Goal: Go to known website: Access a specific website the user already knows

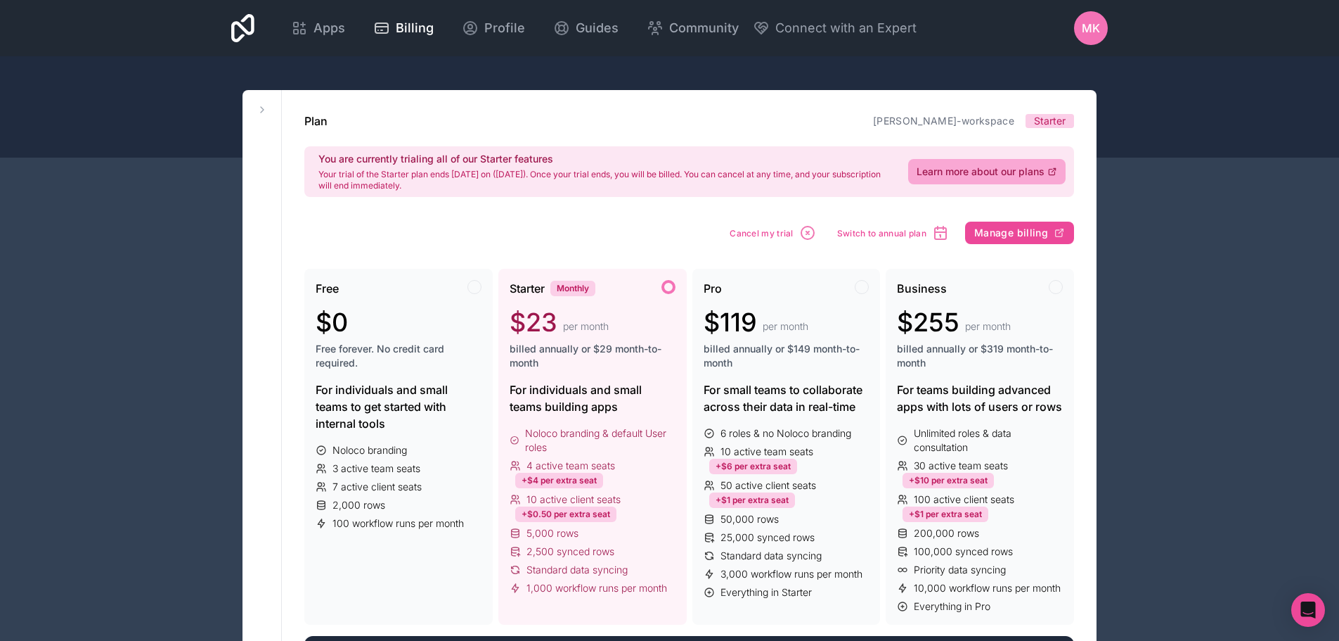
click at [1093, 30] on span "MK" at bounding box center [1091, 28] width 18 height 17
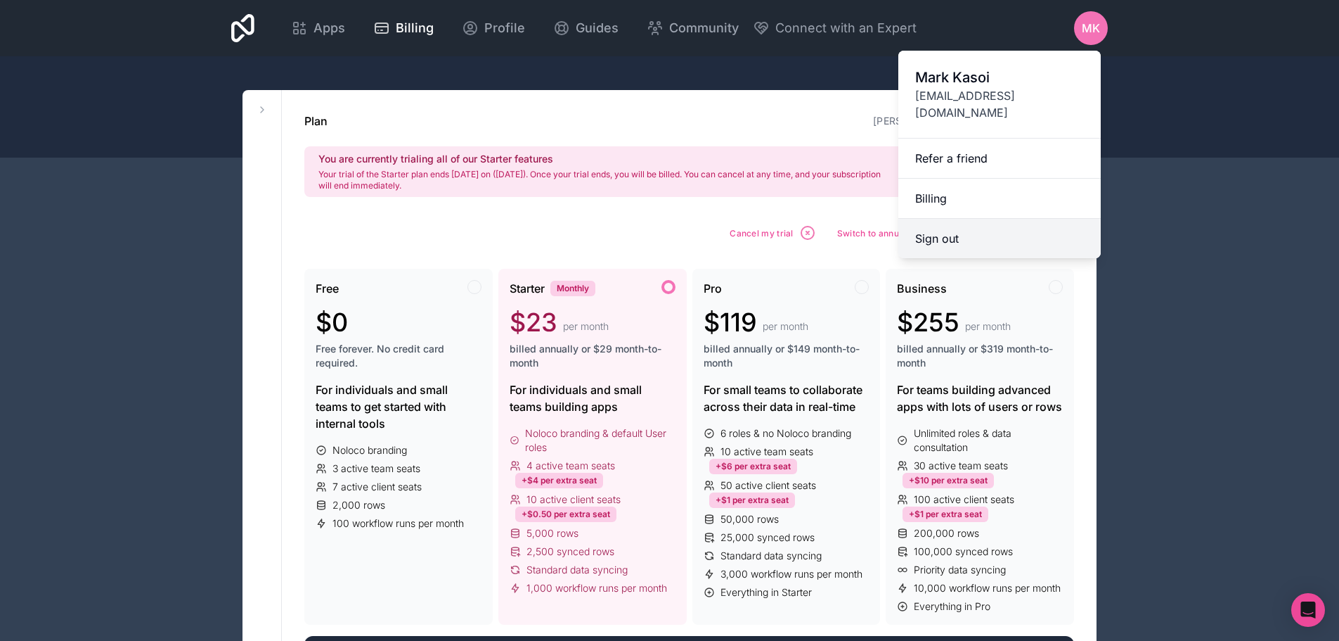
click at [941, 221] on button "Sign out" at bounding box center [1000, 238] width 202 height 39
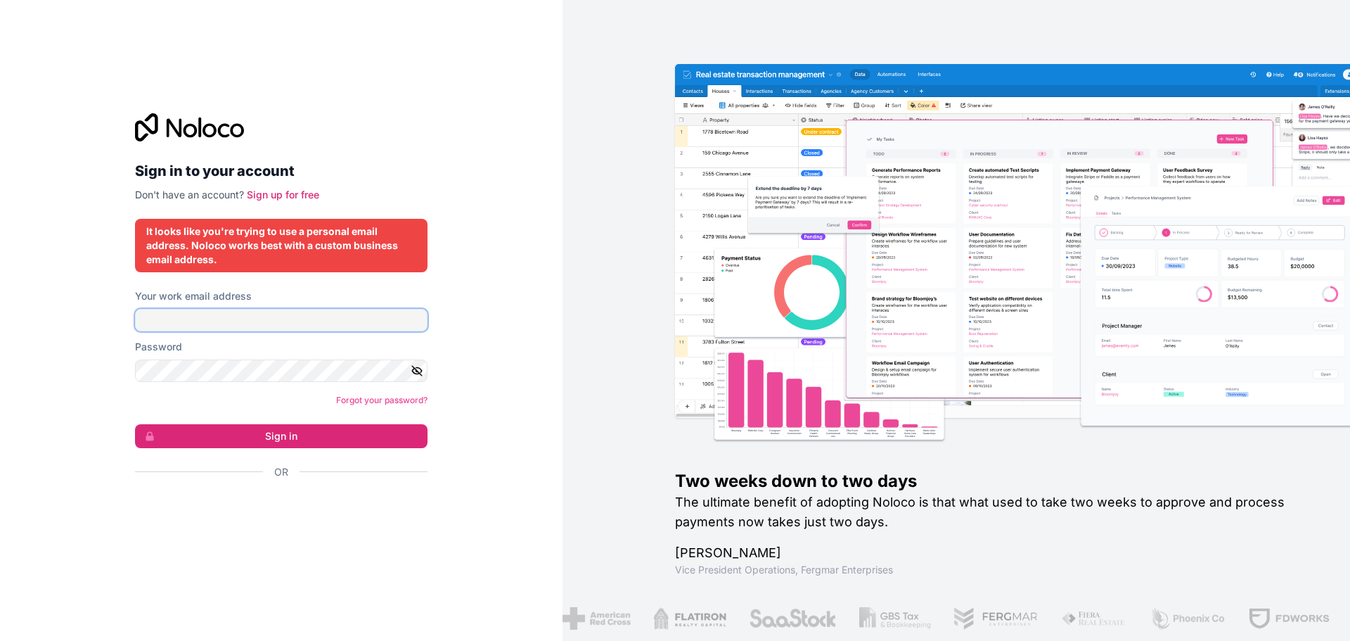
click at [217, 317] on input "Your work email address" at bounding box center [281, 320] width 292 height 22
type input "ๆ"
type input "[EMAIL_ADDRESS][DOMAIN_NAME]"
click at [293, 438] on button "Sign in" at bounding box center [281, 436] width 292 height 24
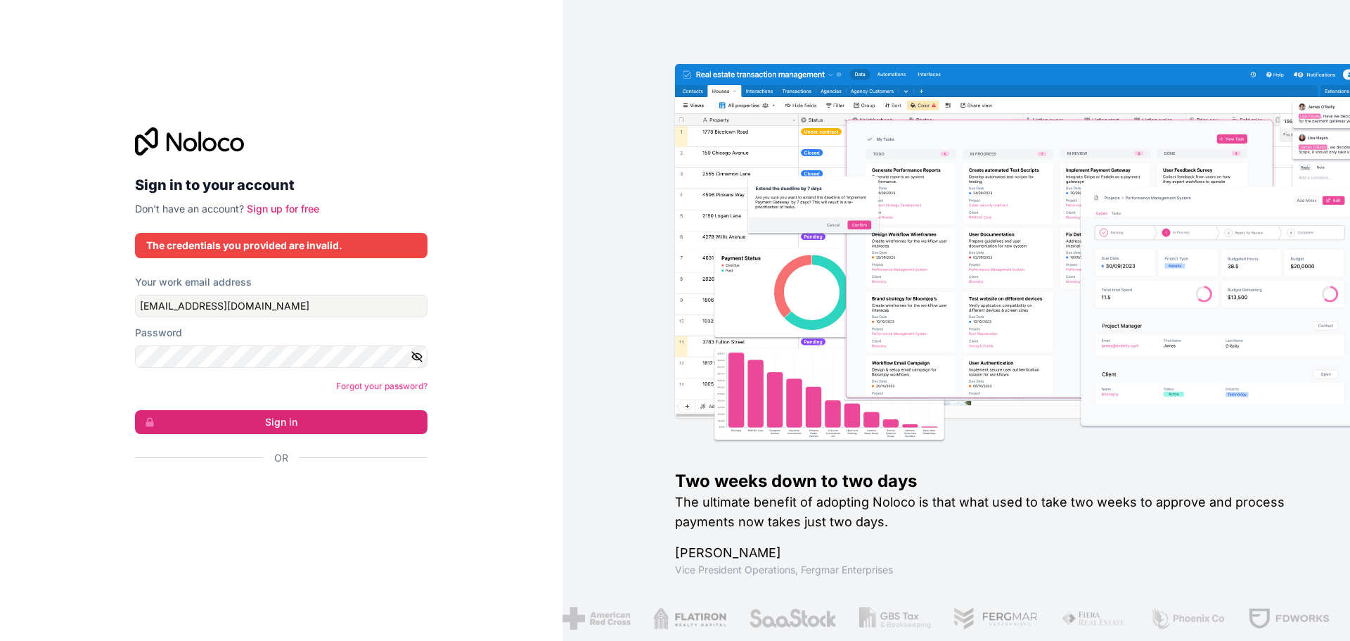
click at [419, 352] on icon "button" at bounding box center [417, 356] width 13 height 13
click at [337, 413] on button "Sign in" at bounding box center [281, 422] width 292 height 24
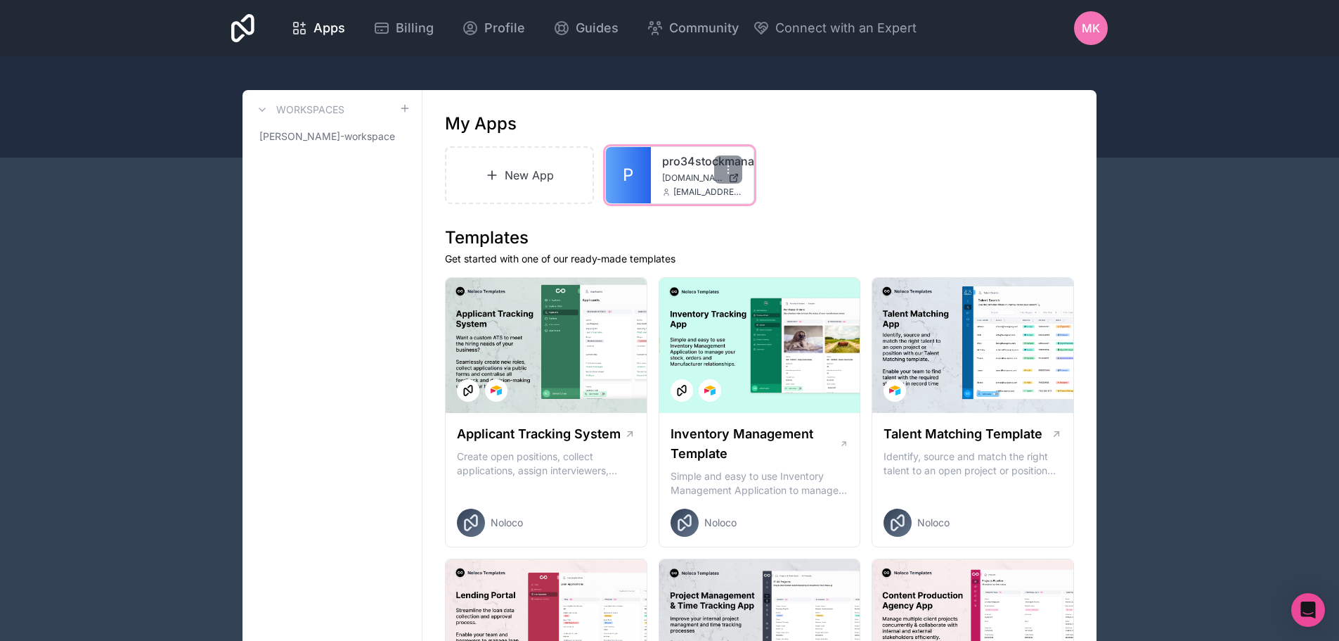
click at [705, 174] on span "pro34stockmanagement.noloco.co" at bounding box center [692, 177] width 60 height 11
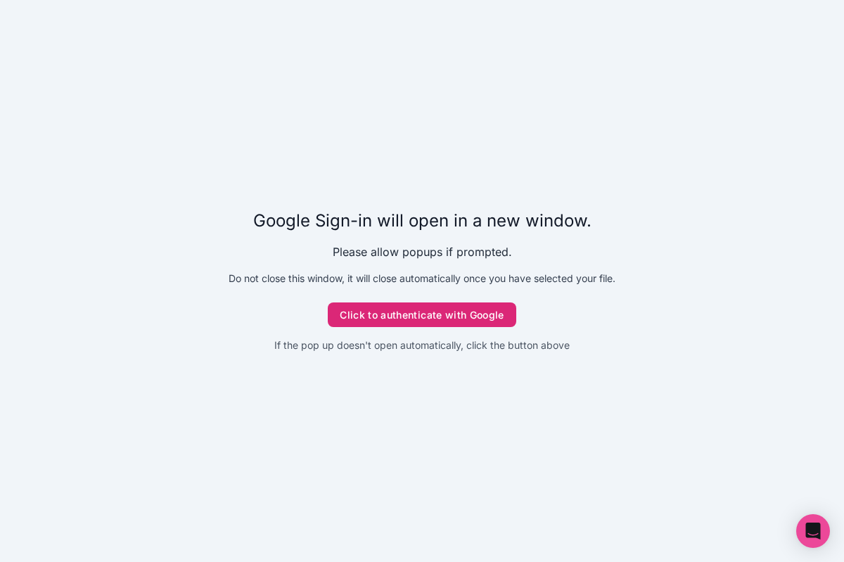
click at [406, 311] on button "Click to authenticate with Google" at bounding box center [422, 314] width 188 height 25
